Goal: Task Accomplishment & Management: Use online tool/utility

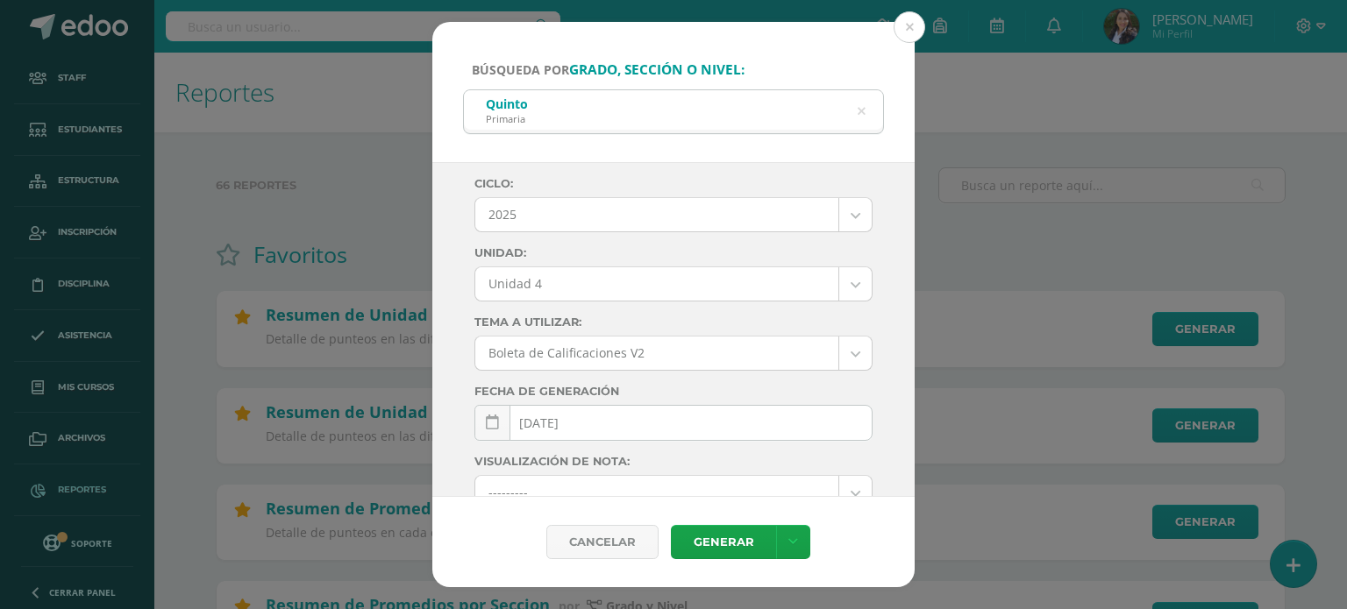
select select "Unidad 4"
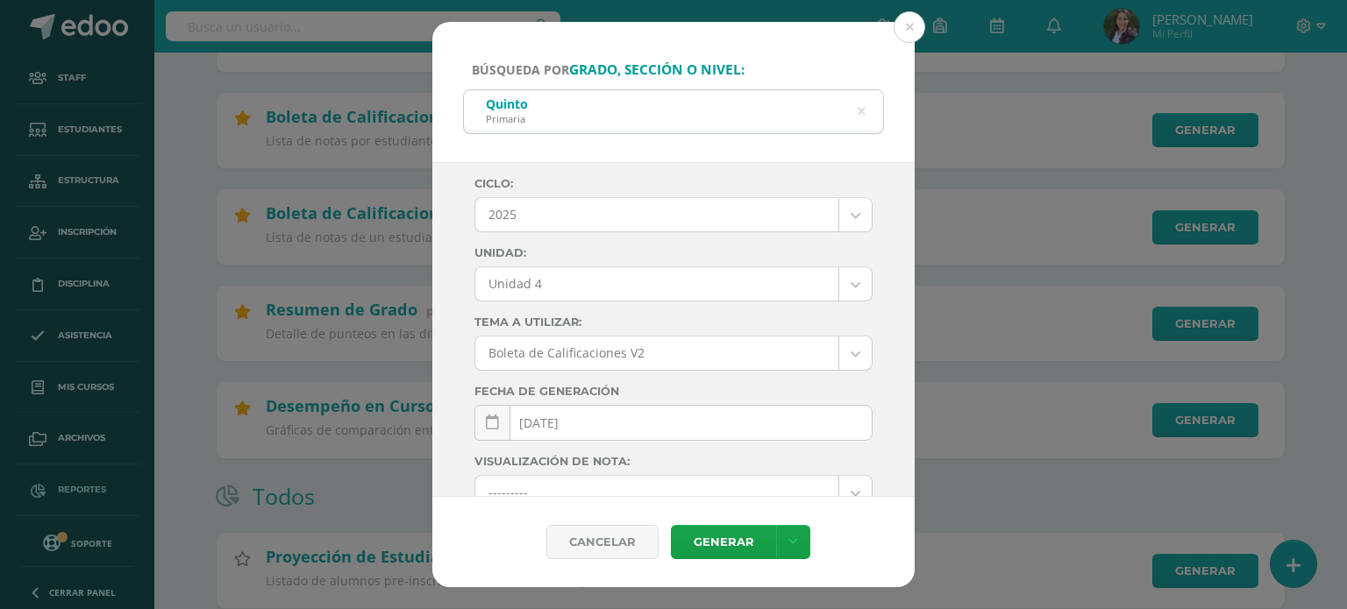
scroll to position [281, 0]
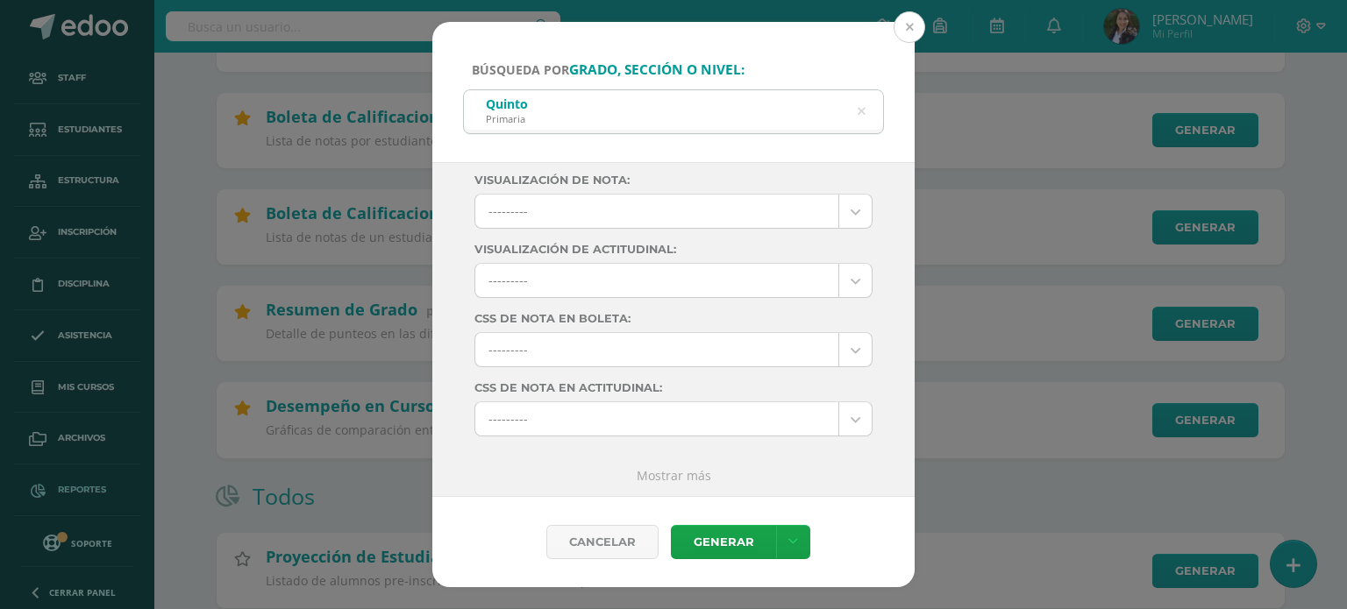
click at [915, 31] on button at bounding box center [910, 27] width 32 height 32
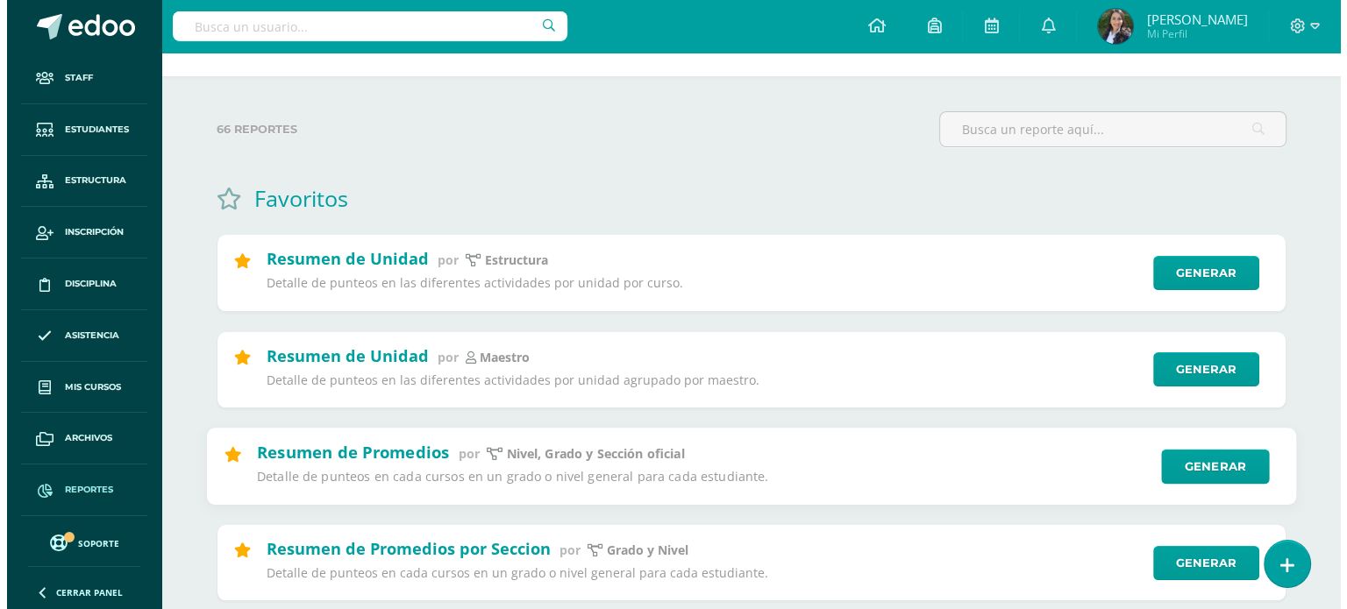
scroll to position [88, 0]
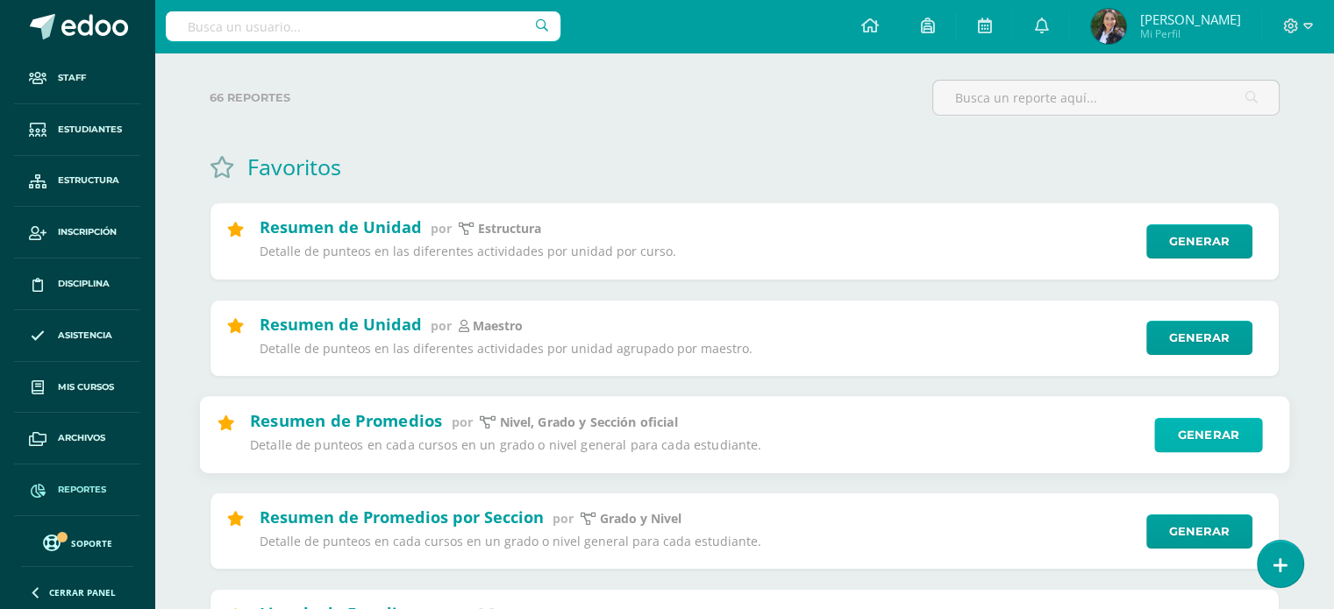
click at [1212, 431] on link "Generar" at bounding box center [1208, 434] width 108 height 35
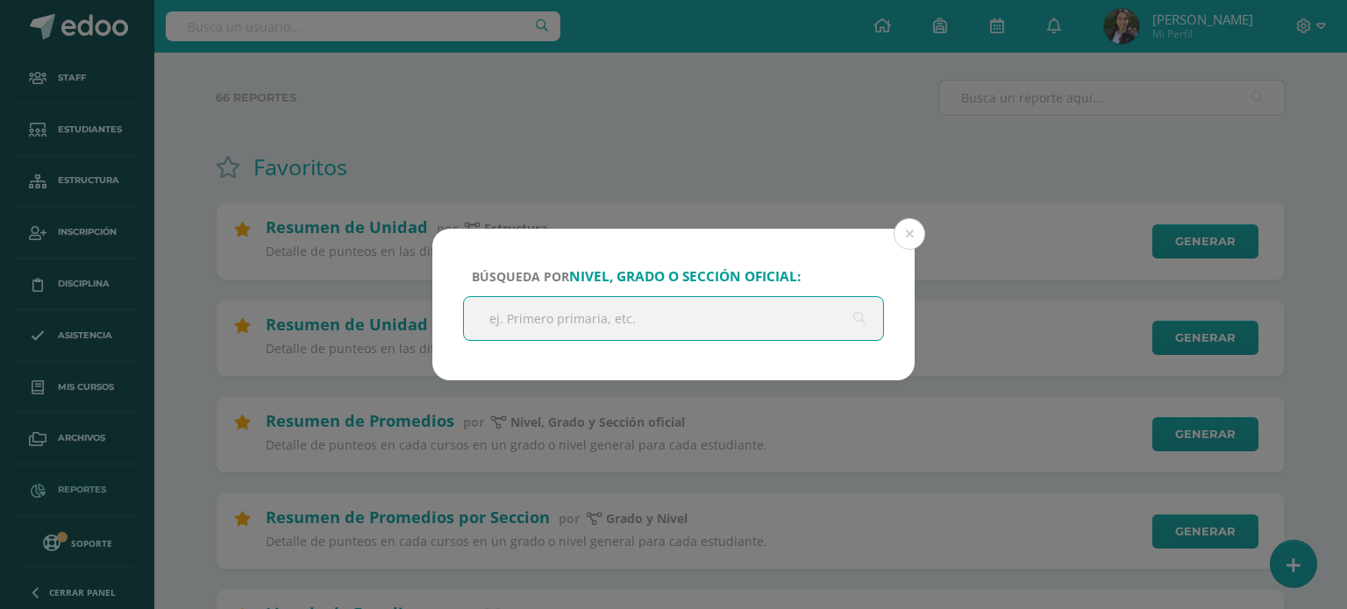
click at [636, 331] on input "text" at bounding box center [673, 318] width 419 height 43
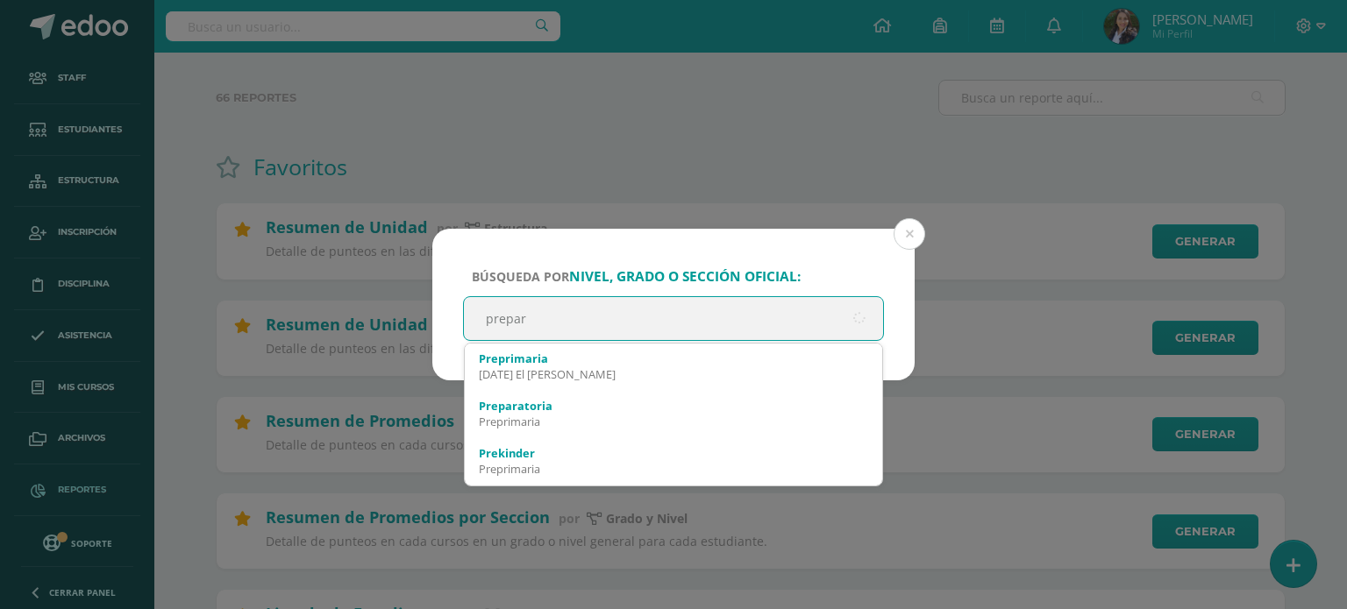
type input "prepara"
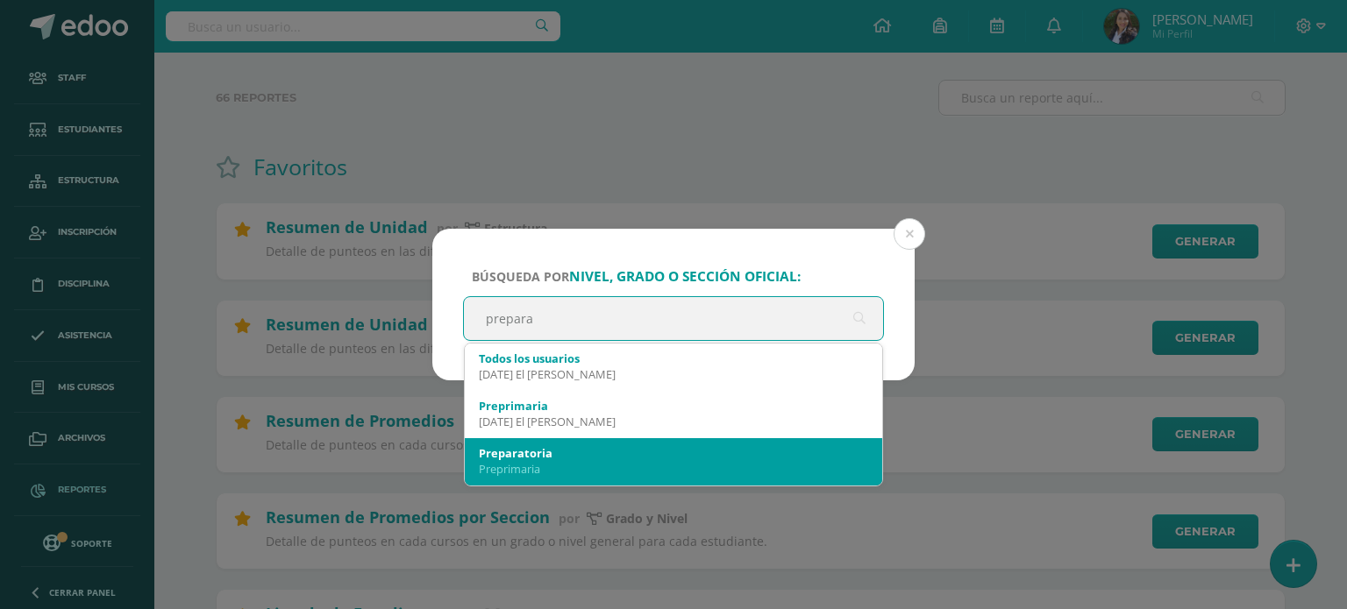
click at [542, 472] on div "Preprimaria" at bounding box center [673, 469] width 389 height 16
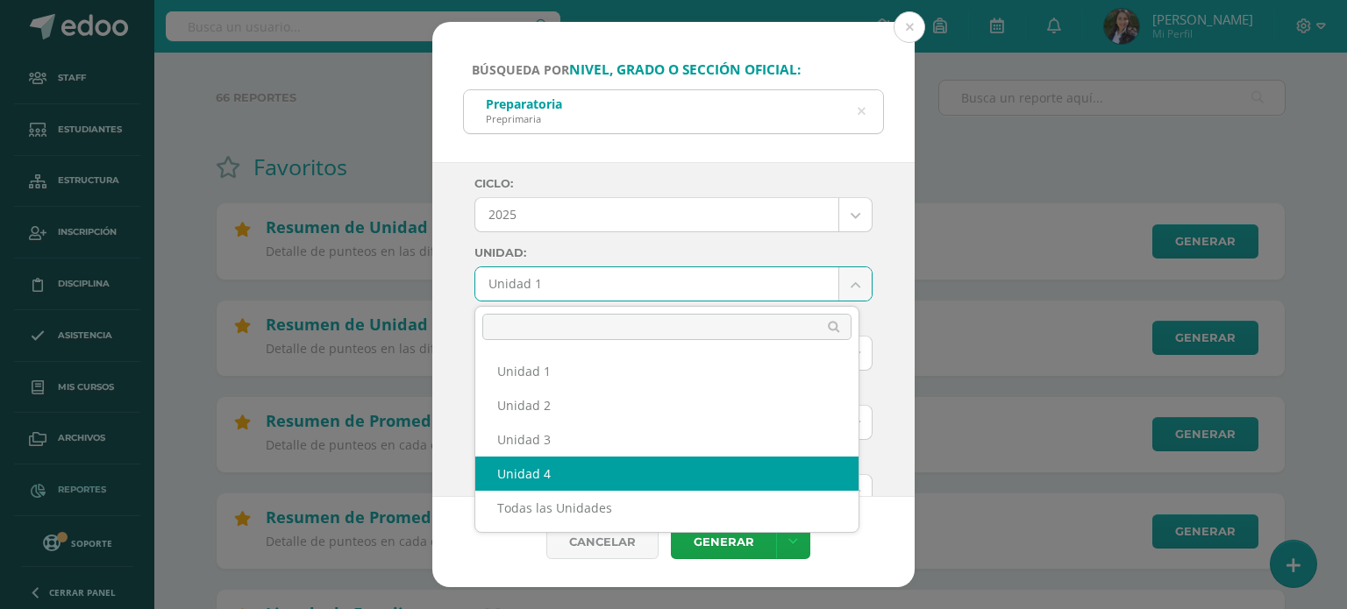
select select "Unidad 4"
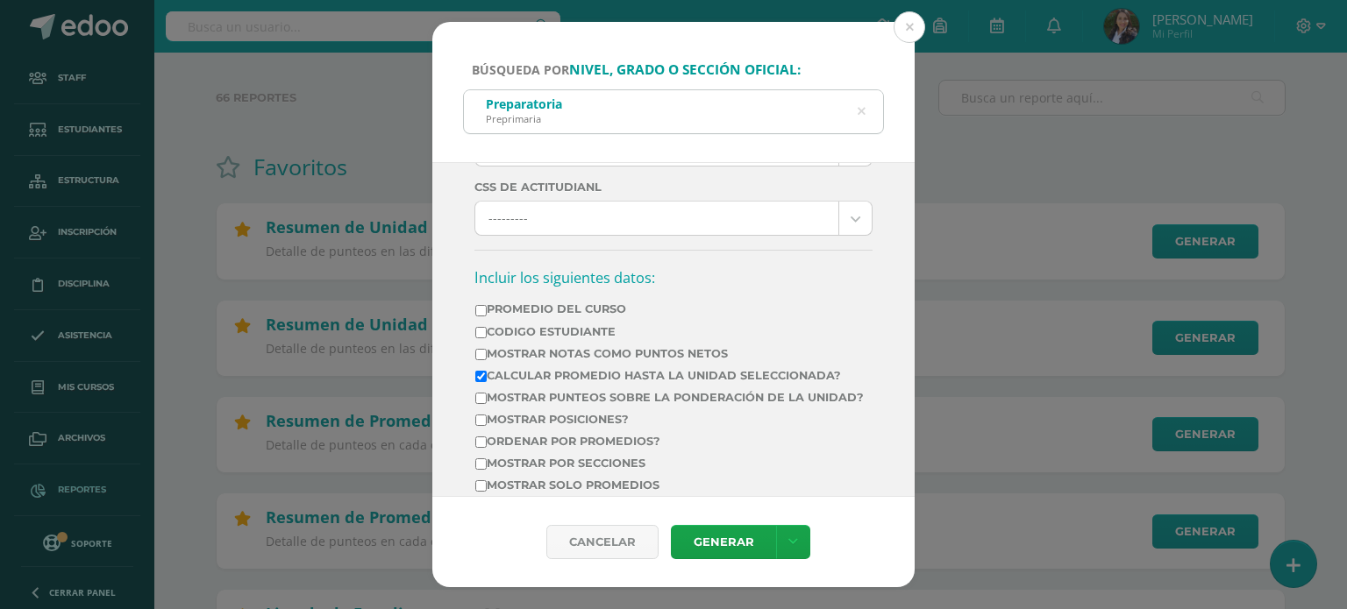
scroll to position [526, 0]
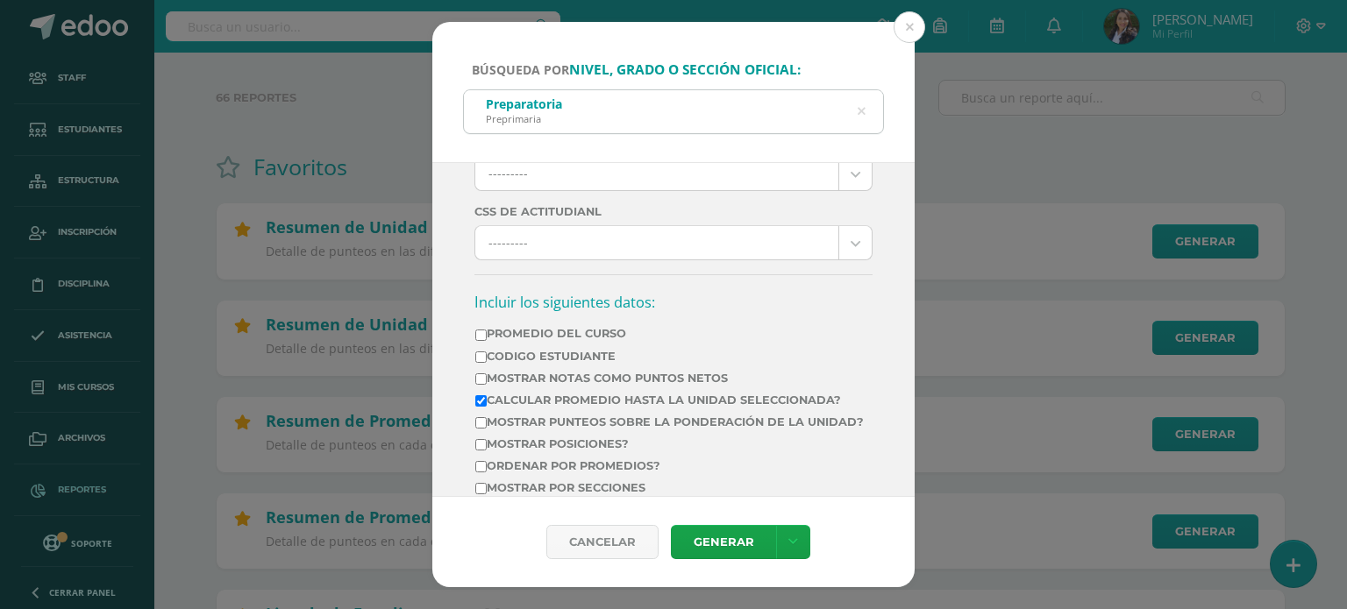
click at [480, 336] on input "Promedio del Curso" at bounding box center [480, 335] width 11 height 11
checkbox input "true"
click at [483, 380] on input "Mostrar Notas Como Puntos Netos" at bounding box center [480, 379] width 11 height 11
checkbox input "true"
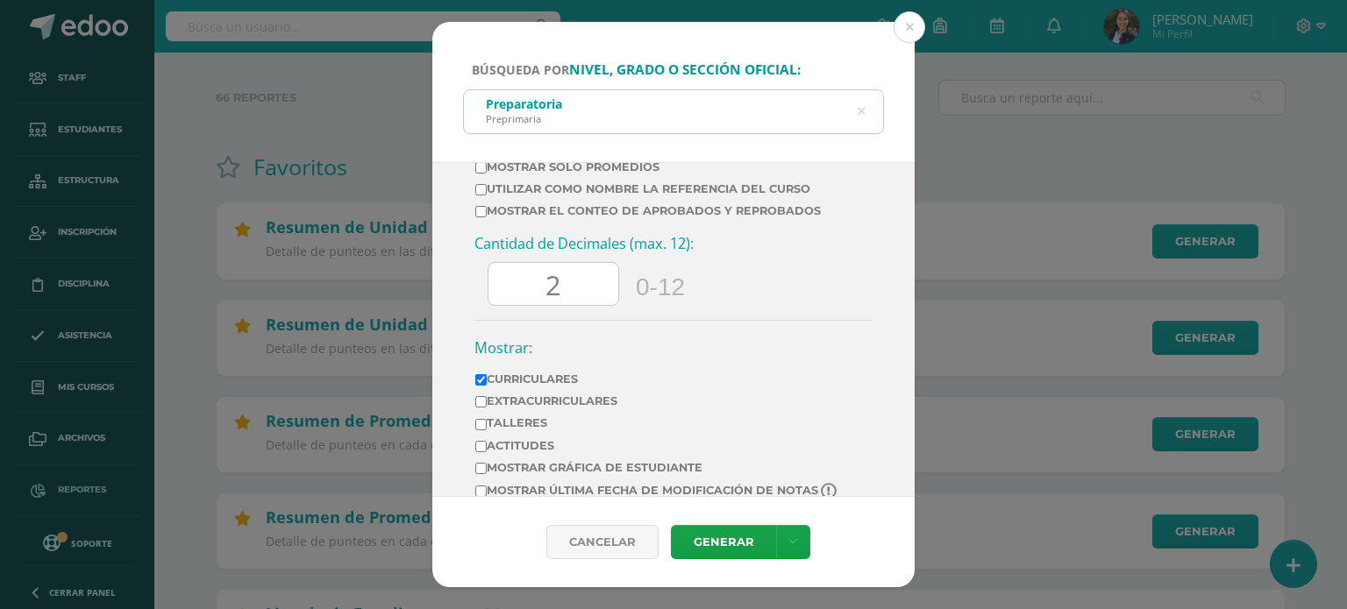
scroll to position [877, 0]
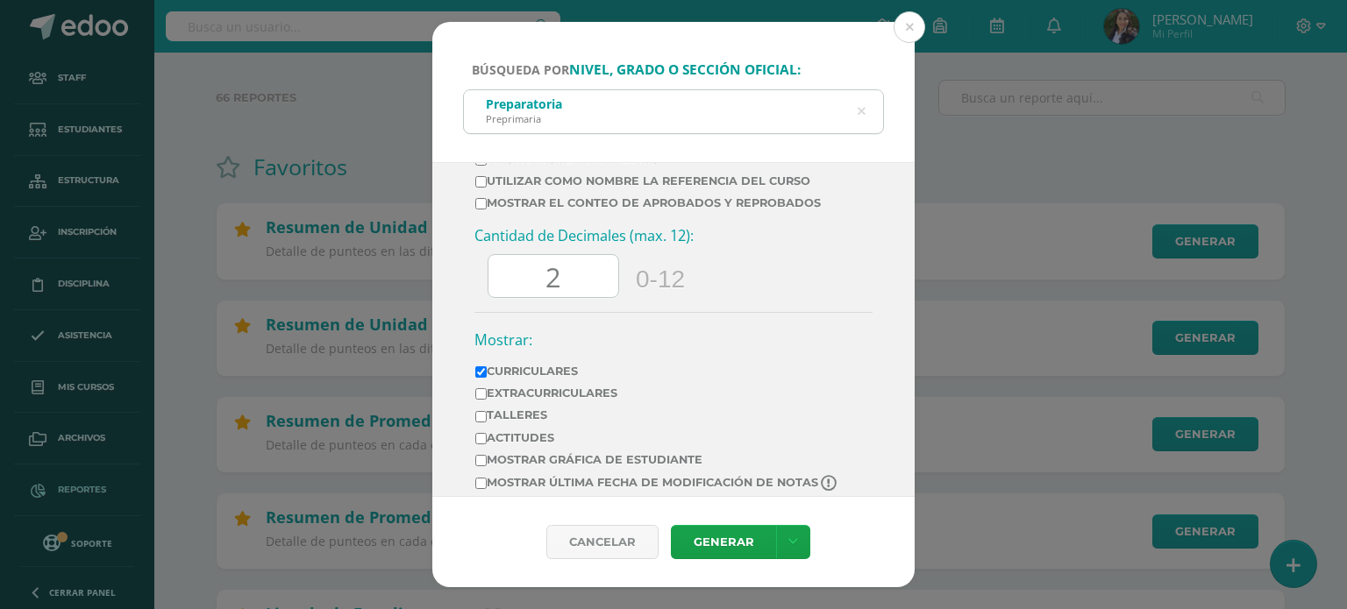
click at [562, 287] on input "2" at bounding box center [553, 276] width 130 height 43
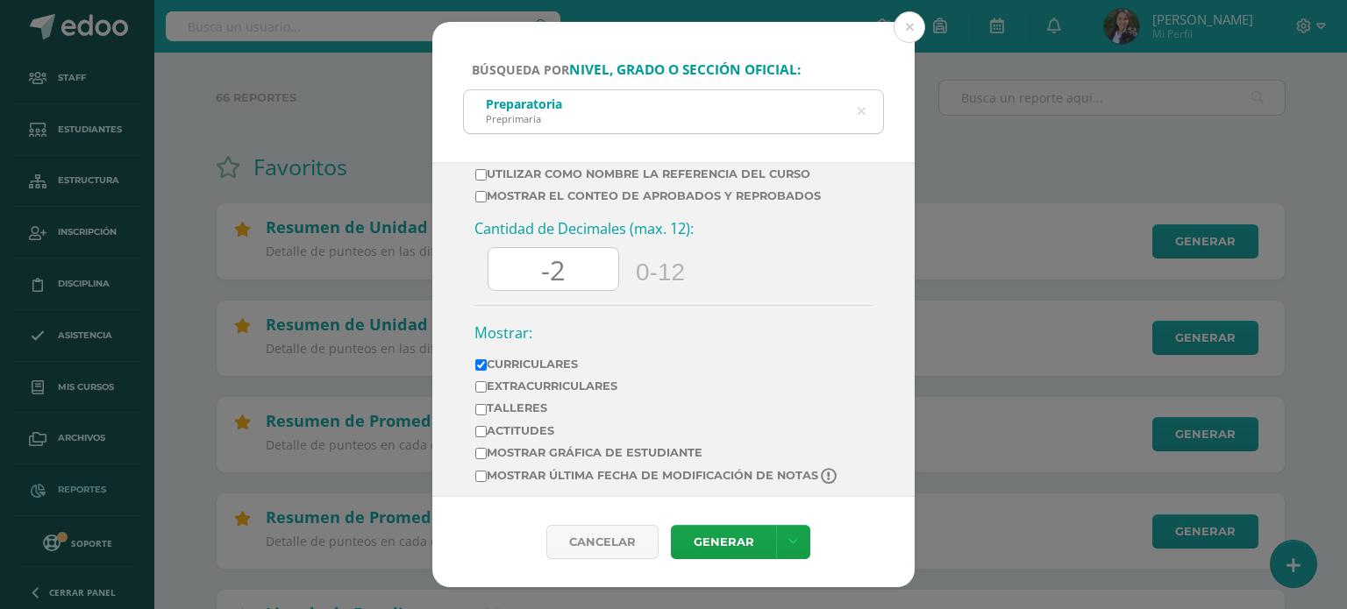
type input "-3"
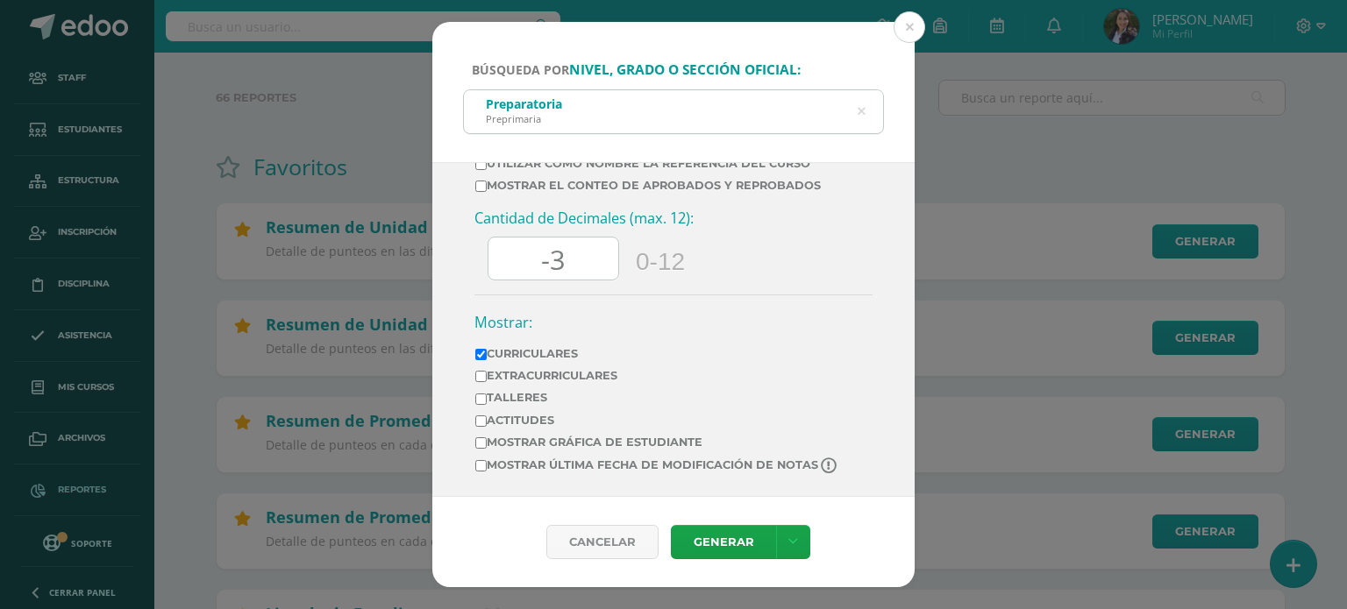
scroll to position [908, 0]
type input "0"
click at [726, 536] on link "Generar" at bounding box center [723, 542] width 105 height 34
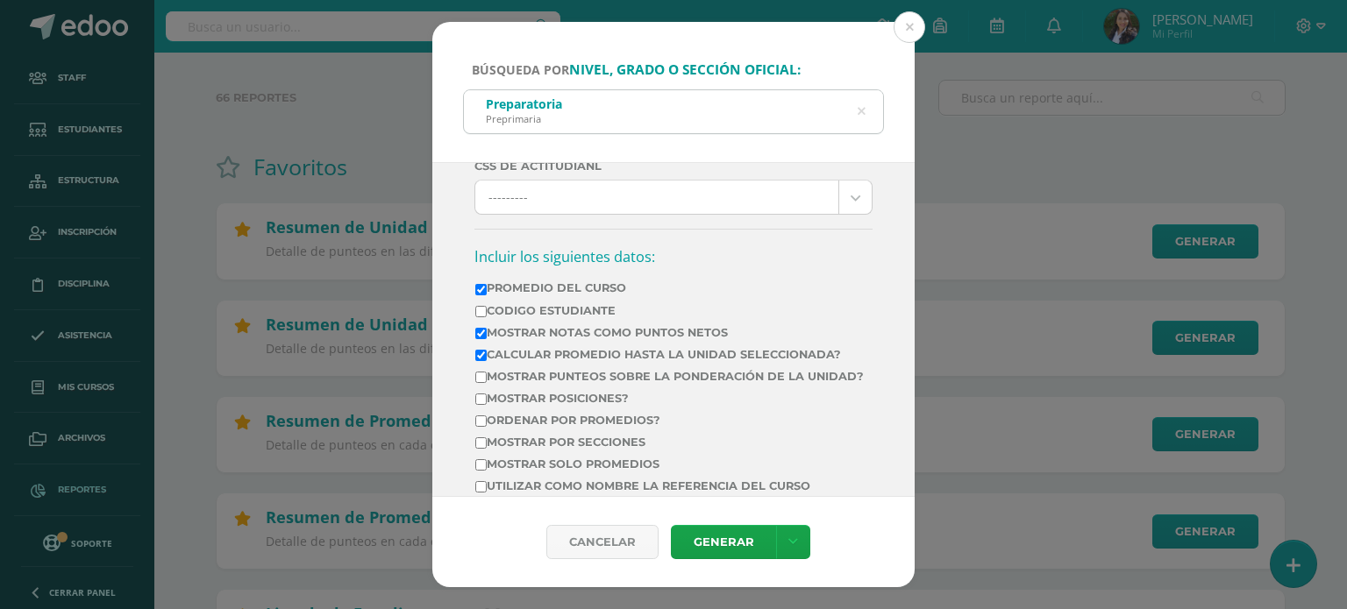
scroll to position [614, 0]
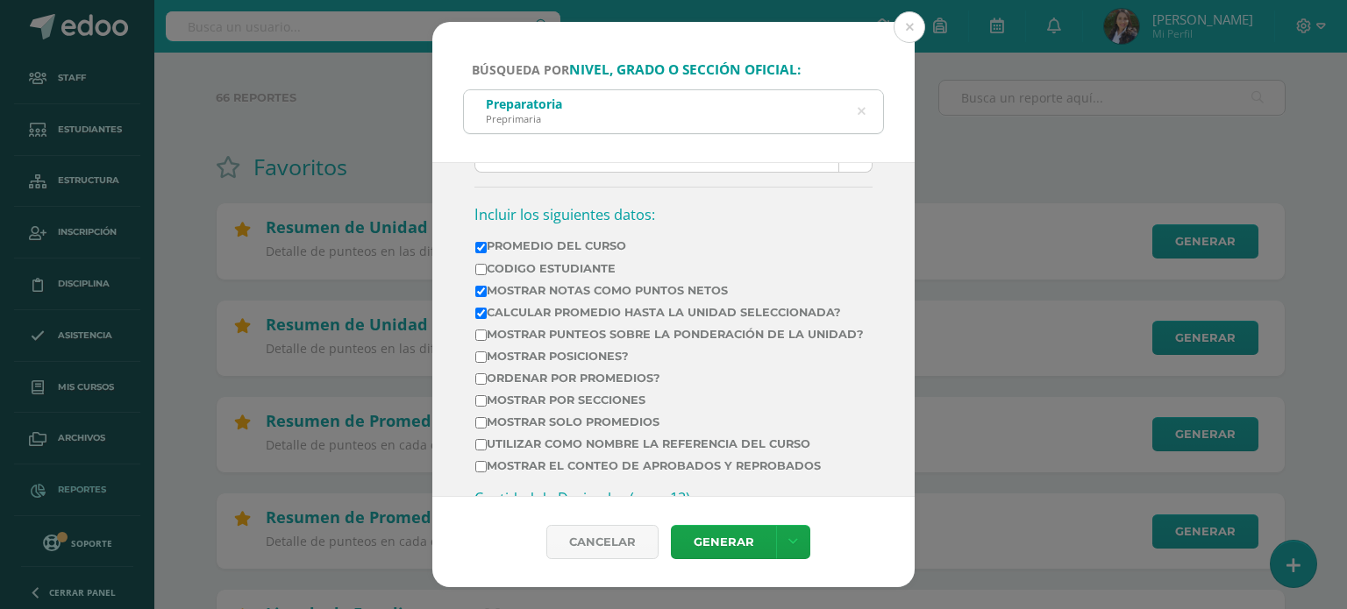
click at [482, 407] on input "Mostrar por secciones" at bounding box center [480, 400] width 11 height 11
checkbox input "true"
click at [481, 385] on input "Ordenar por promedios?" at bounding box center [480, 379] width 11 height 11
checkbox input "true"
click at [481, 407] on input "Mostrar por secciones" at bounding box center [480, 400] width 11 height 11
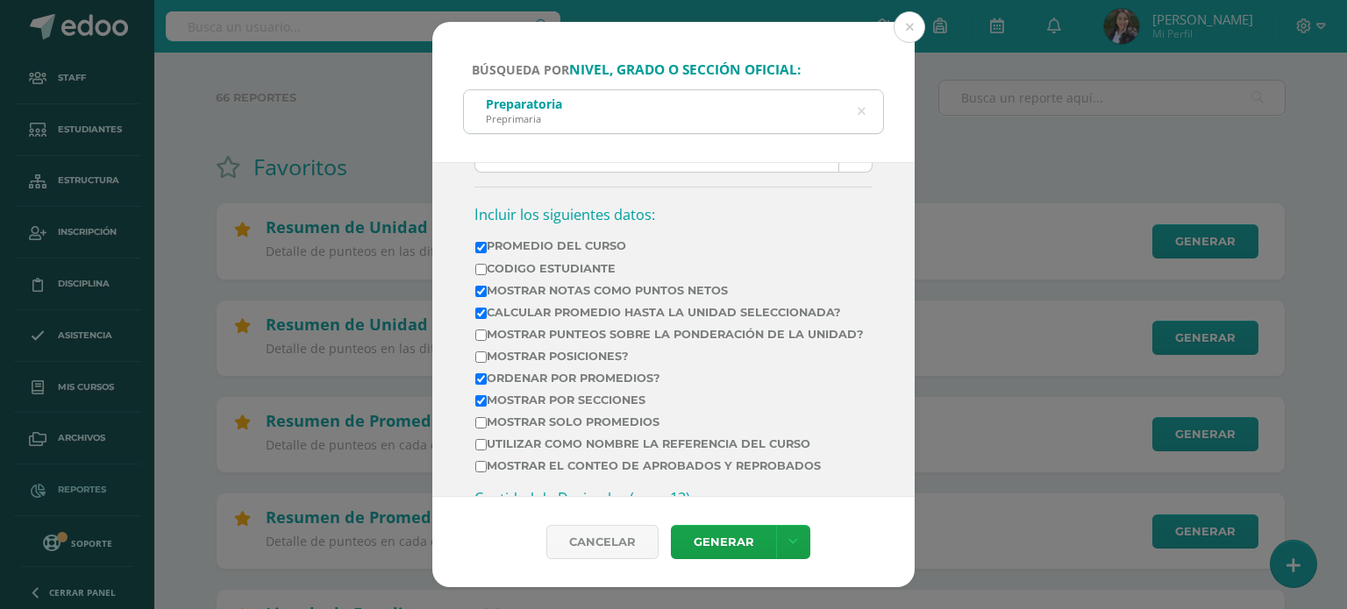
checkbox input "false"
click at [483, 363] on input "Mostrar posiciones?" at bounding box center [480, 357] width 11 height 11
checkbox input "true"
click at [481, 385] on input "Ordenar por promedios?" at bounding box center [480, 379] width 11 height 11
checkbox input "false"
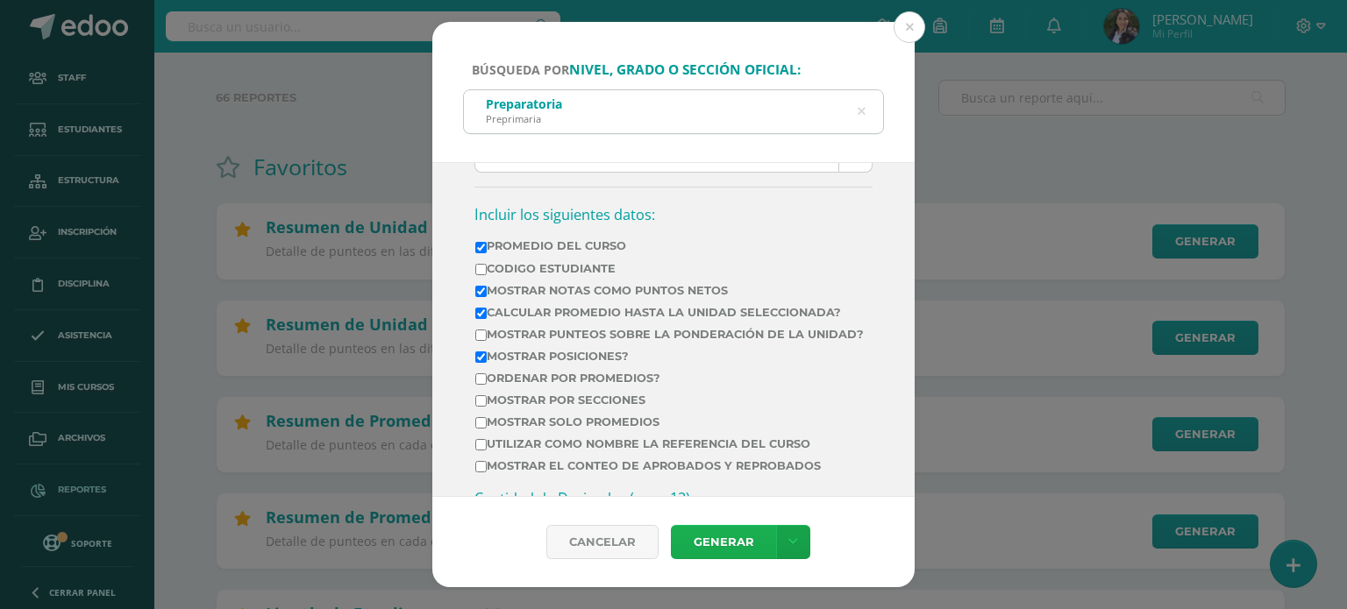
click at [747, 542] on link "Generar" at bounding box center [723, 542] width 105 height 34
click at [481, 363] on input "Mostrar posiciones?" at bounding box center [480, 357] width 11 height 11
checkbox input "false"
click at [480, 407] on input "Mostrar por secciones" at bounding box center [480, 400] width 11 height 11
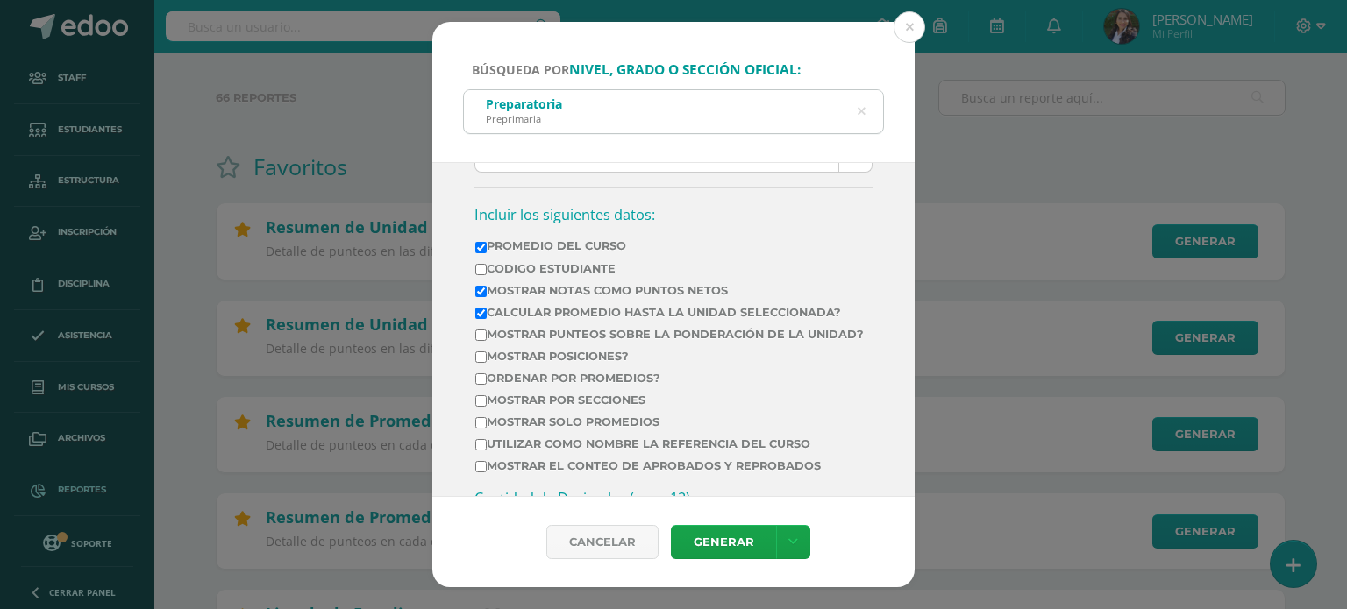
scroll to position [0, 0]
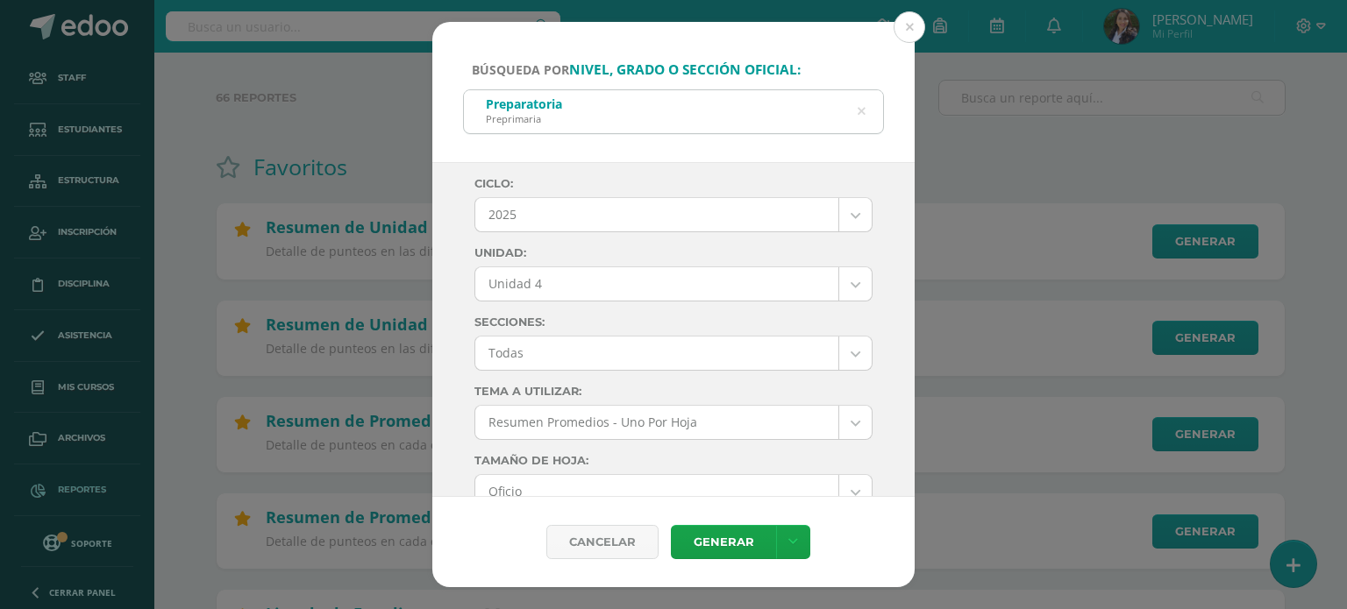
click at [595, 185] on label "Ciclo:" at bounding box center [673, 183] width 398 height 13
click at [481, 526] on div "Cancelar Generar Descargar como HTML Descargar como PDF Descargar como XLS" at bounding box center [673, 542] width 454 height 34
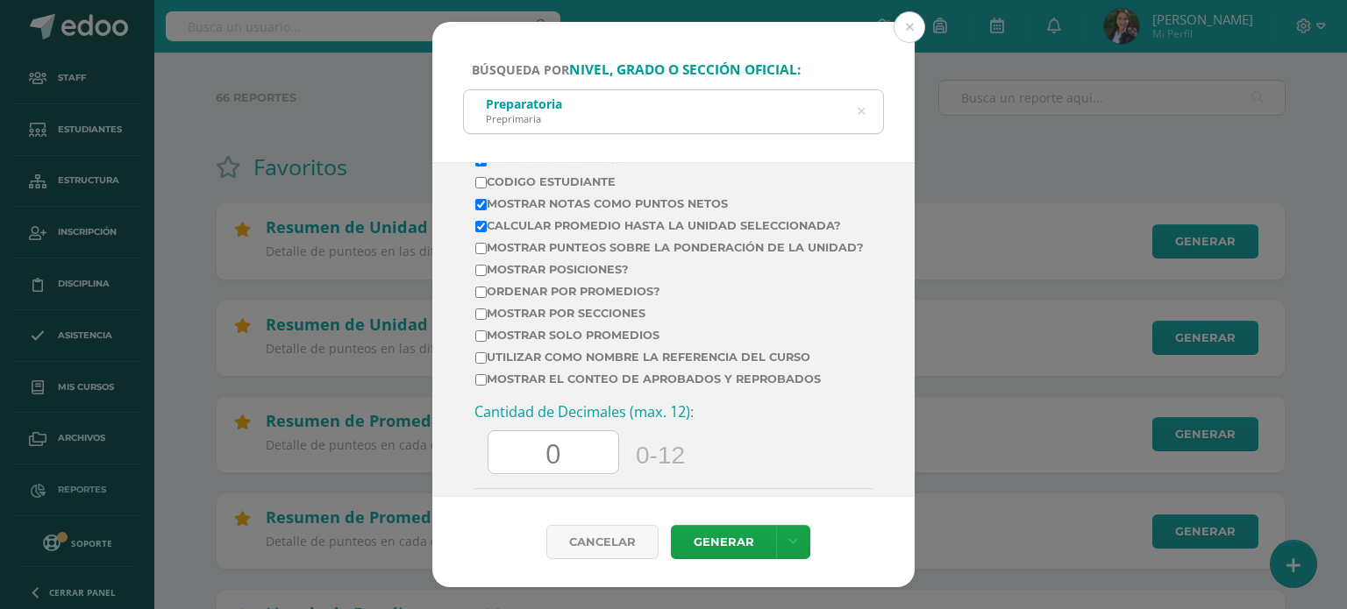
scroll to position [701, 0]
click at [485, 319] on input "Mostrar por secciones" at bounding box center [480, 313] width 11 height 11
checkbox input "true"
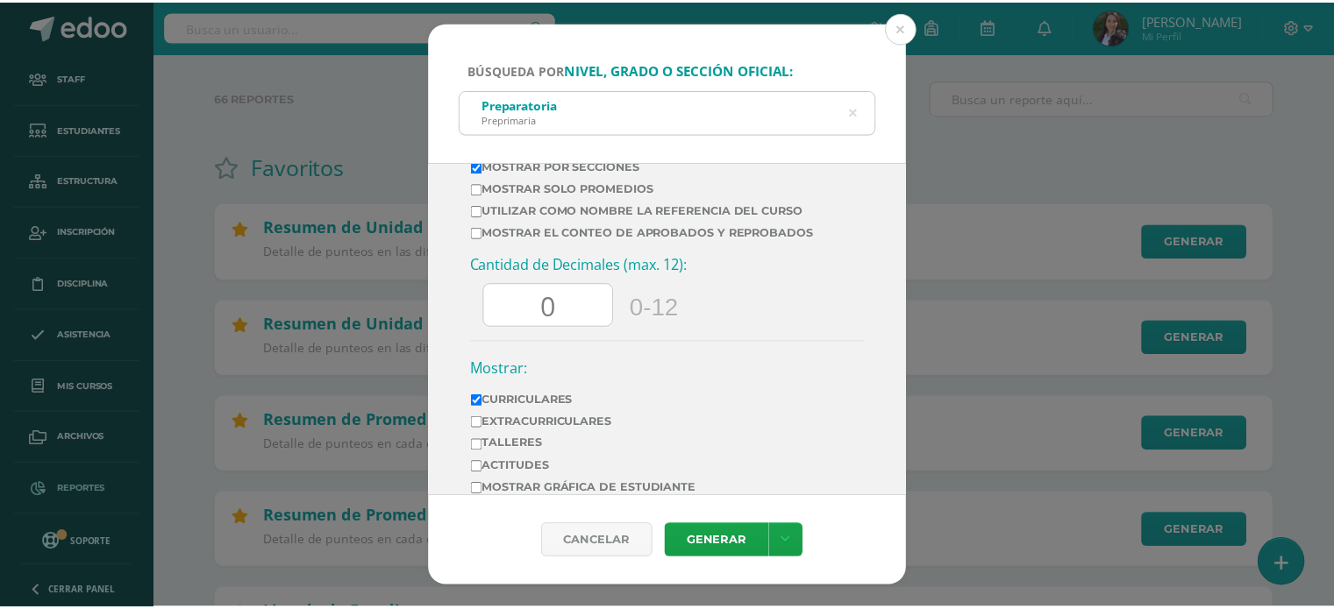
scroll to position [908, 0]
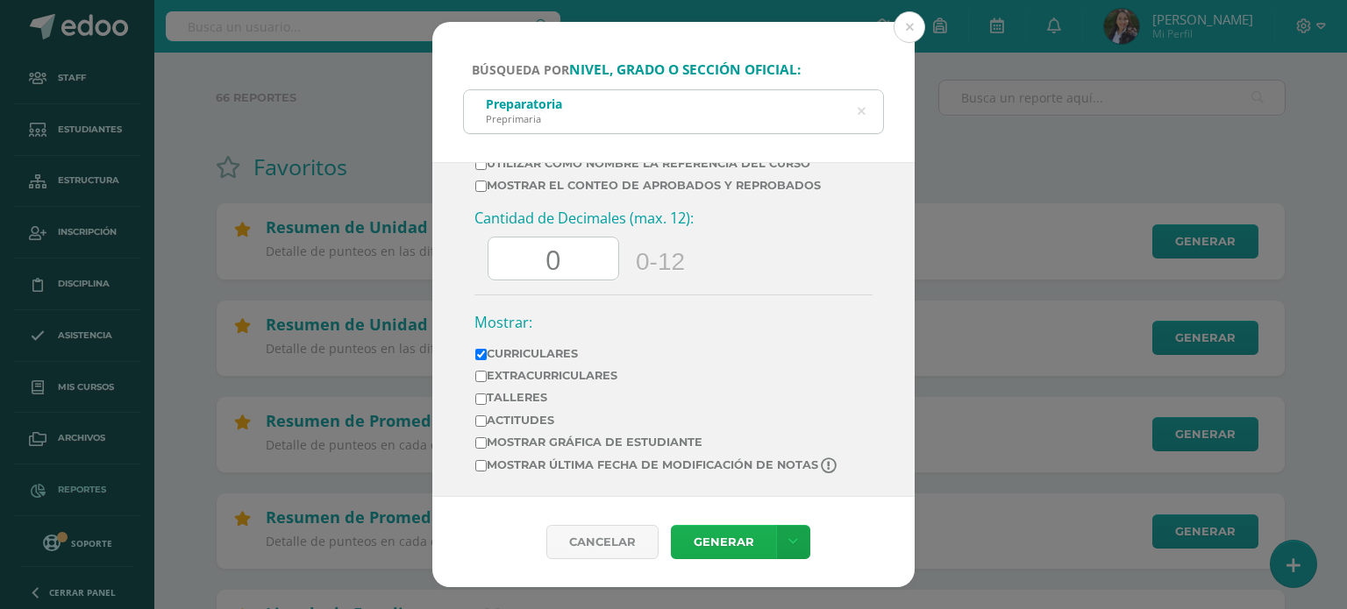
click at [716, 544] on link "Generar" at bounding box center [723, 542] width 105 height 34
click at [903, 26] on button at bounding box center [910, 27] width 32 height 32
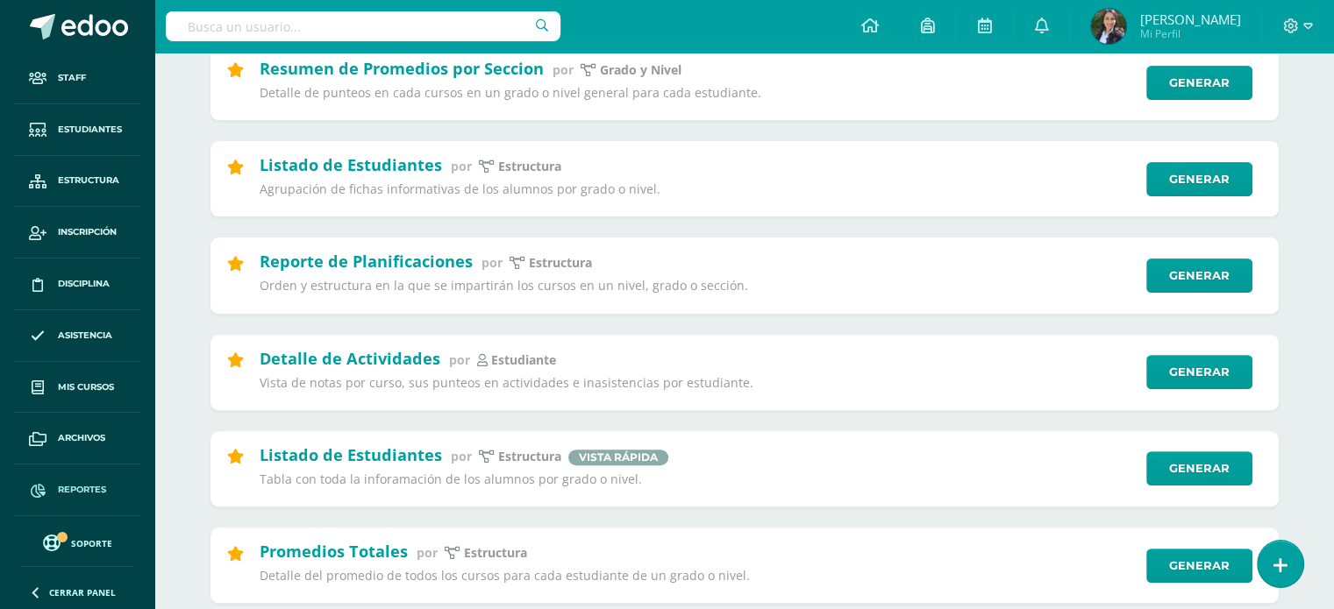
scroll to position [701, 0]
